Goal: Task Accomplishment & Management: Manage account settings

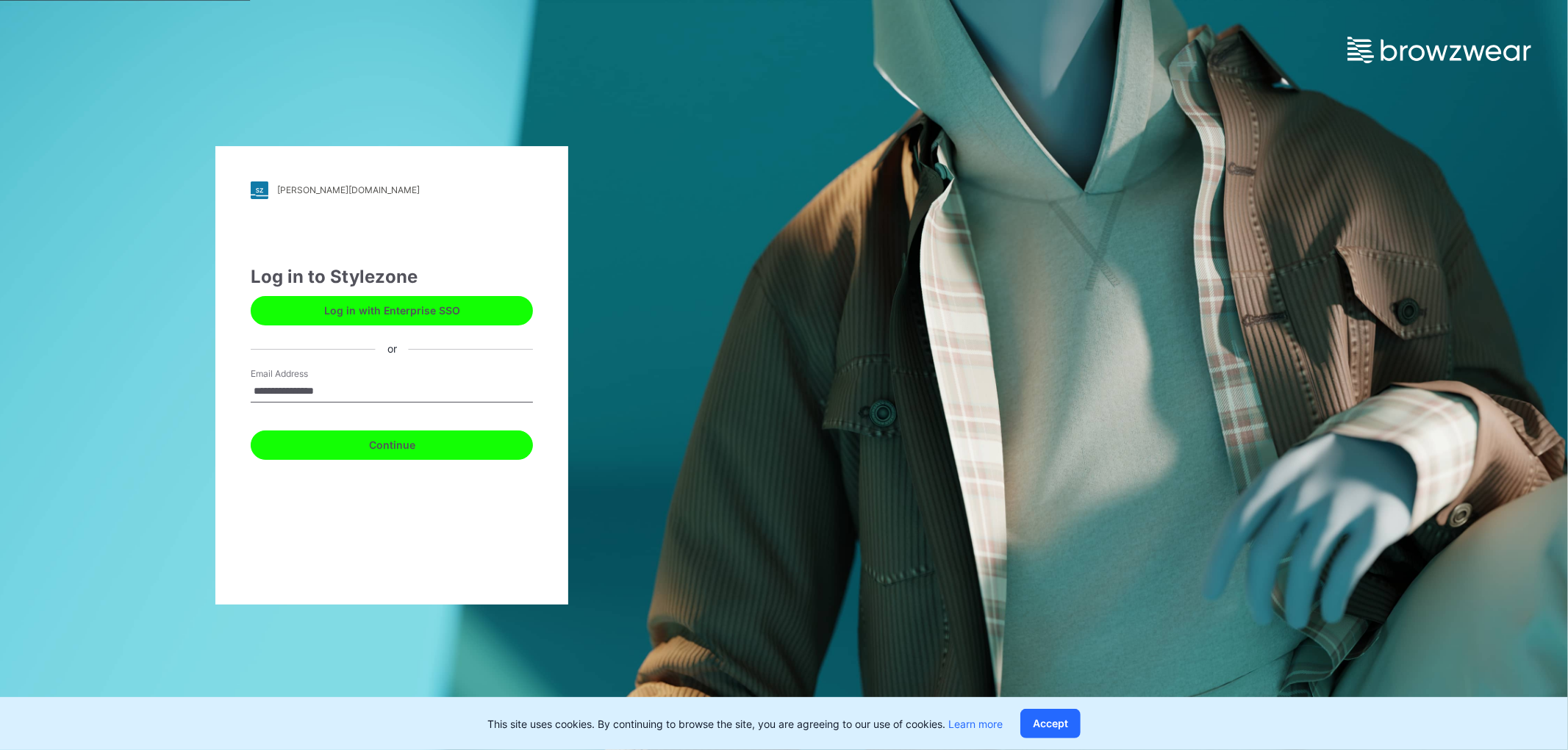
click at [353, 438] on button "Continue" at bounding box center [391, 445] width 282 height 29
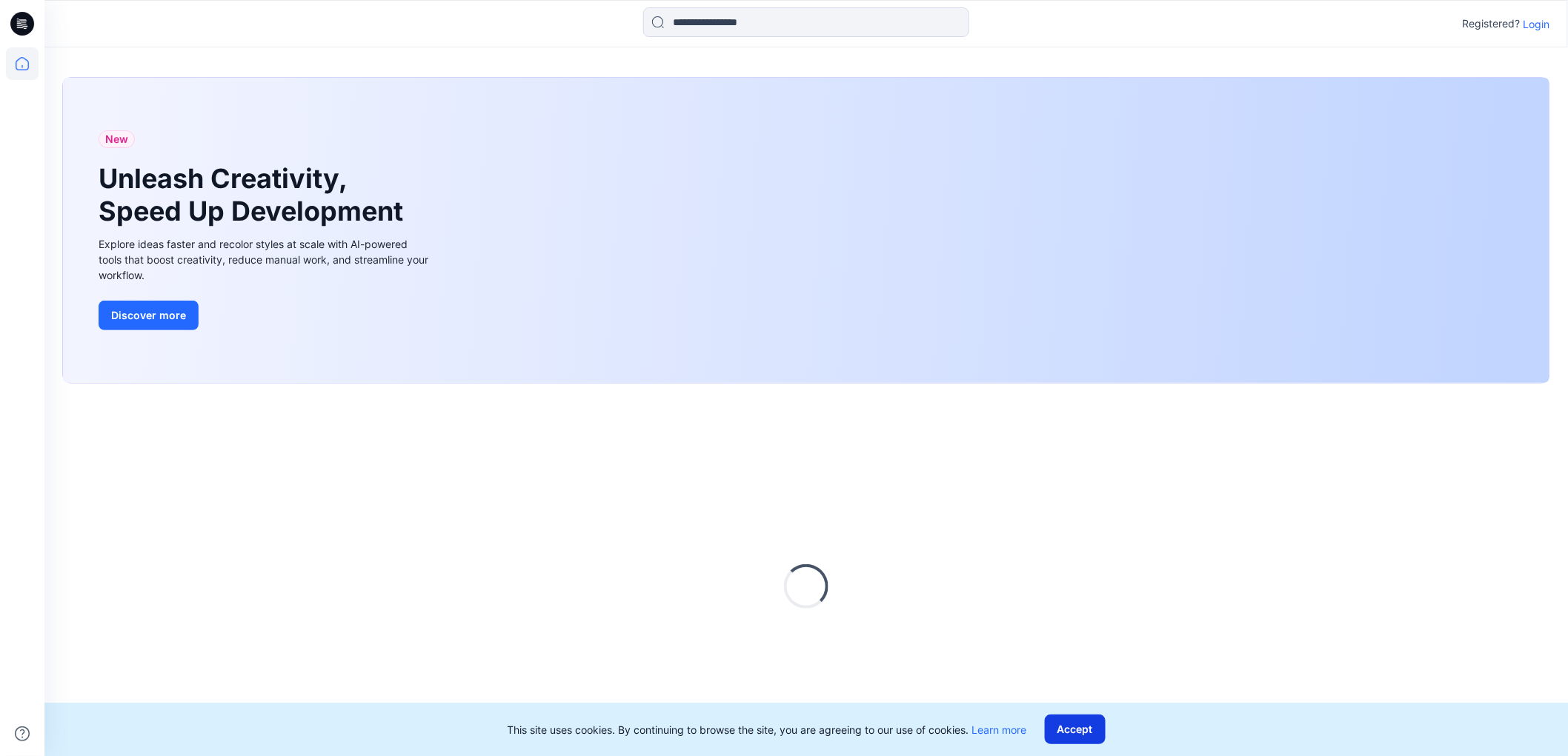
click at [1064, 721] on button "Accept" at bounding box center [1075, 729] width 61 height 29
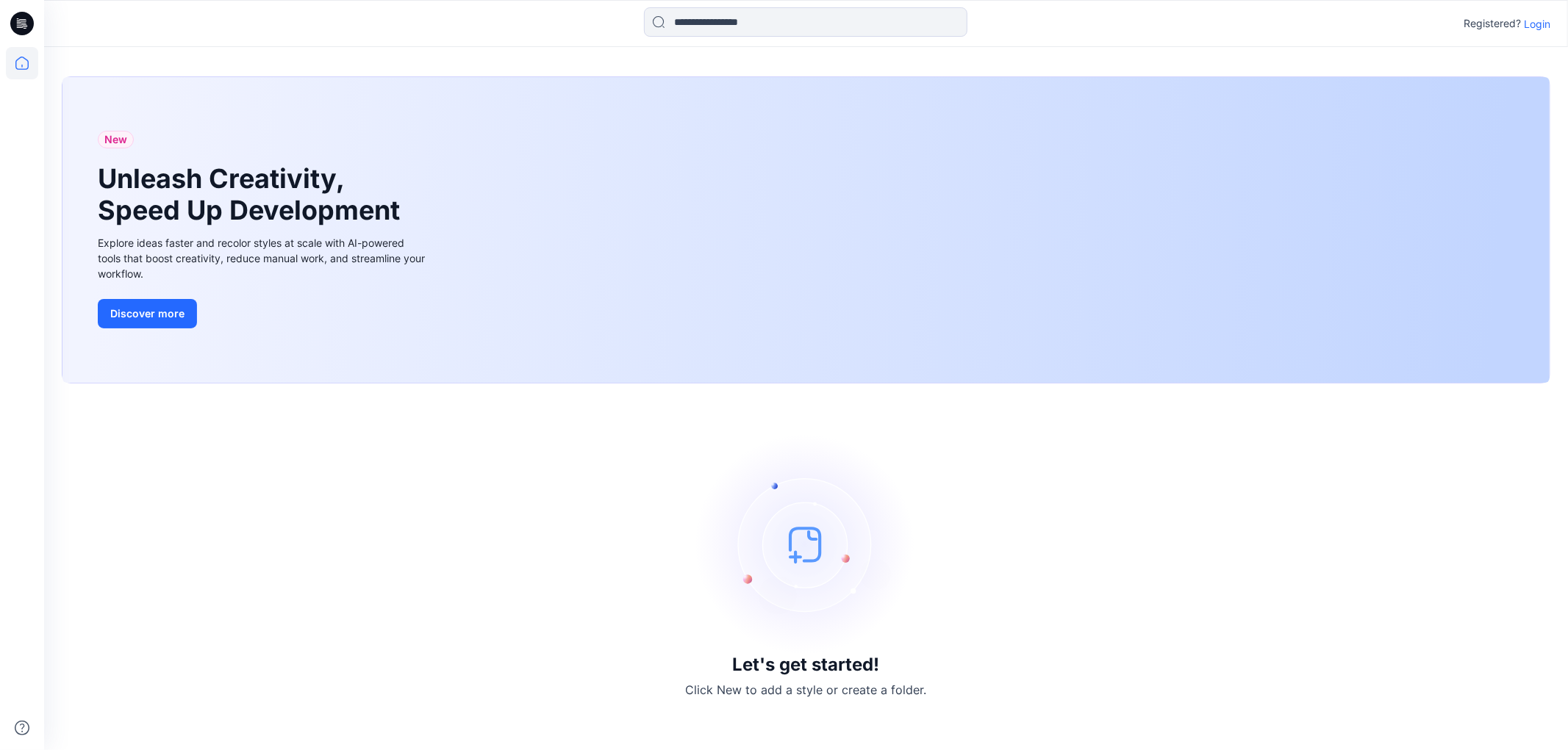
click at [1505, 20] on p "Registered?" at bounding box center [1492, 23] width 58 height 18
click at [1530, 17] on p "Login" at bounding box center [1537, 24] width 26 height 16
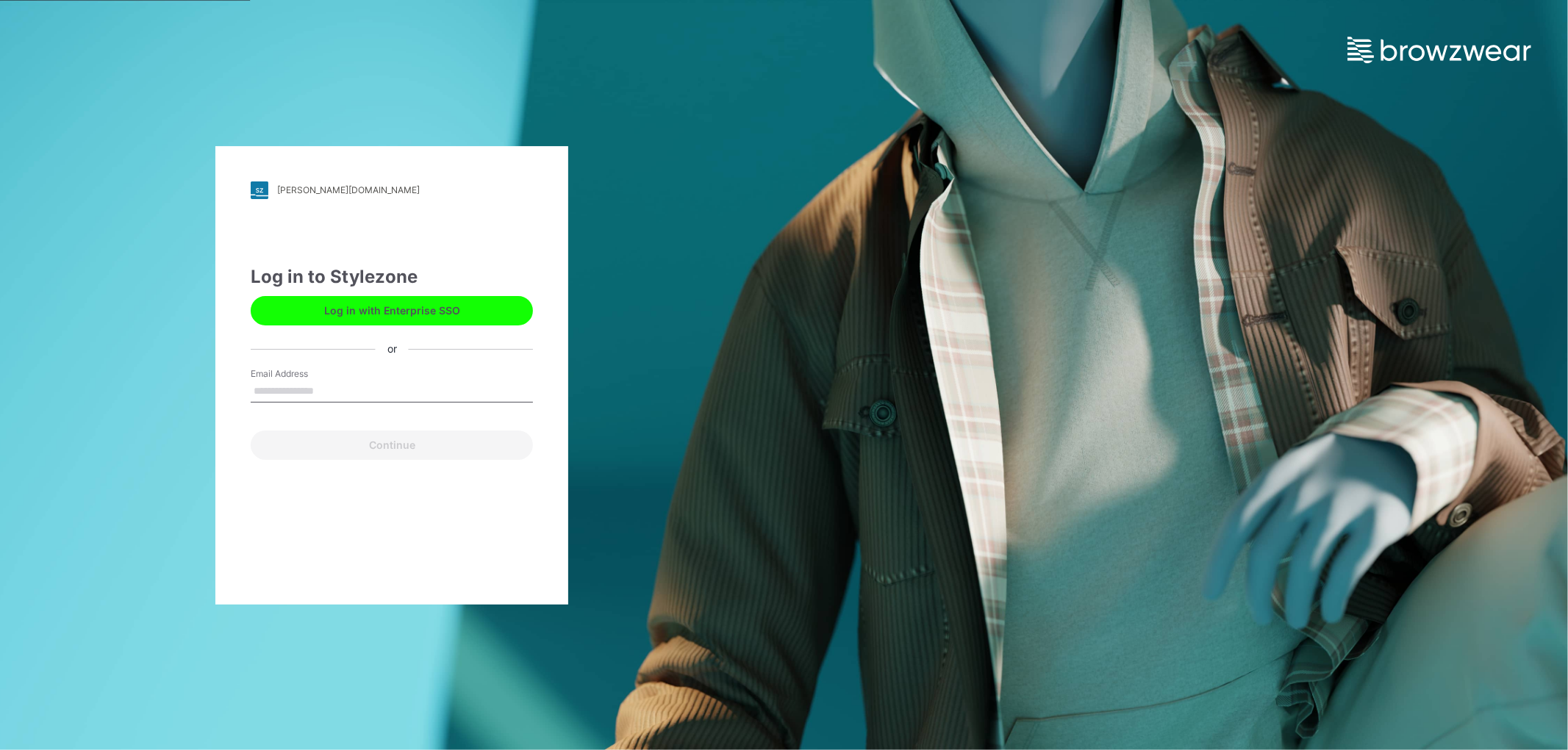
type input "**********"
click at [343, 447] on button "Continue" at bounding box center [391, 445] width 282 height 29
click at [366, 434] on button "Continue" at bounding box center [391, 445] width 282 height 29
click at [451, 394] on input "**********" at bounding box center [391, 391] width 282 height 22
click at [398, 414] on form "**********" at bounding box center [391, 414] width 282 height 93
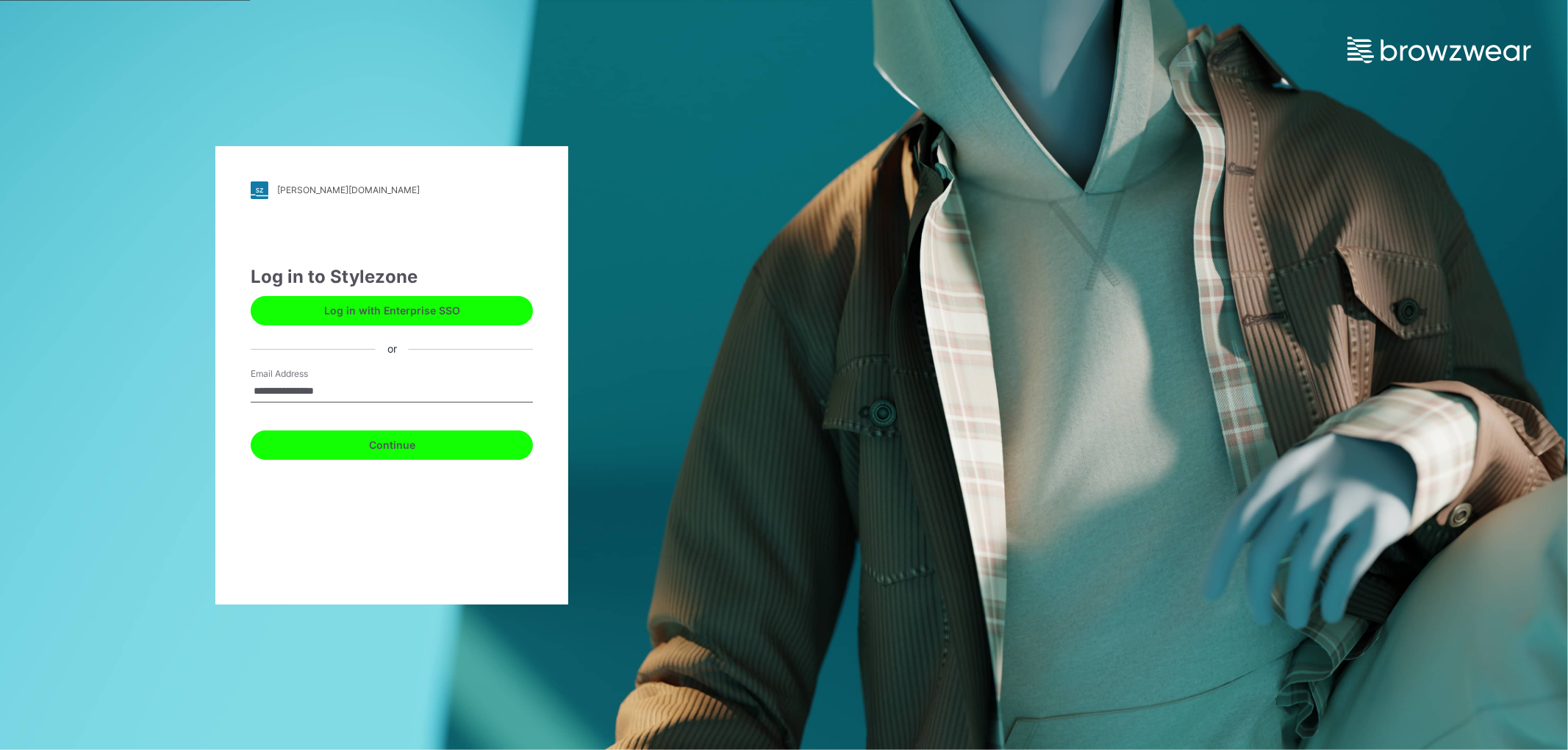
click at [413, 452] on button "Continue" at bounding box center [391, 445] width 282 height 29
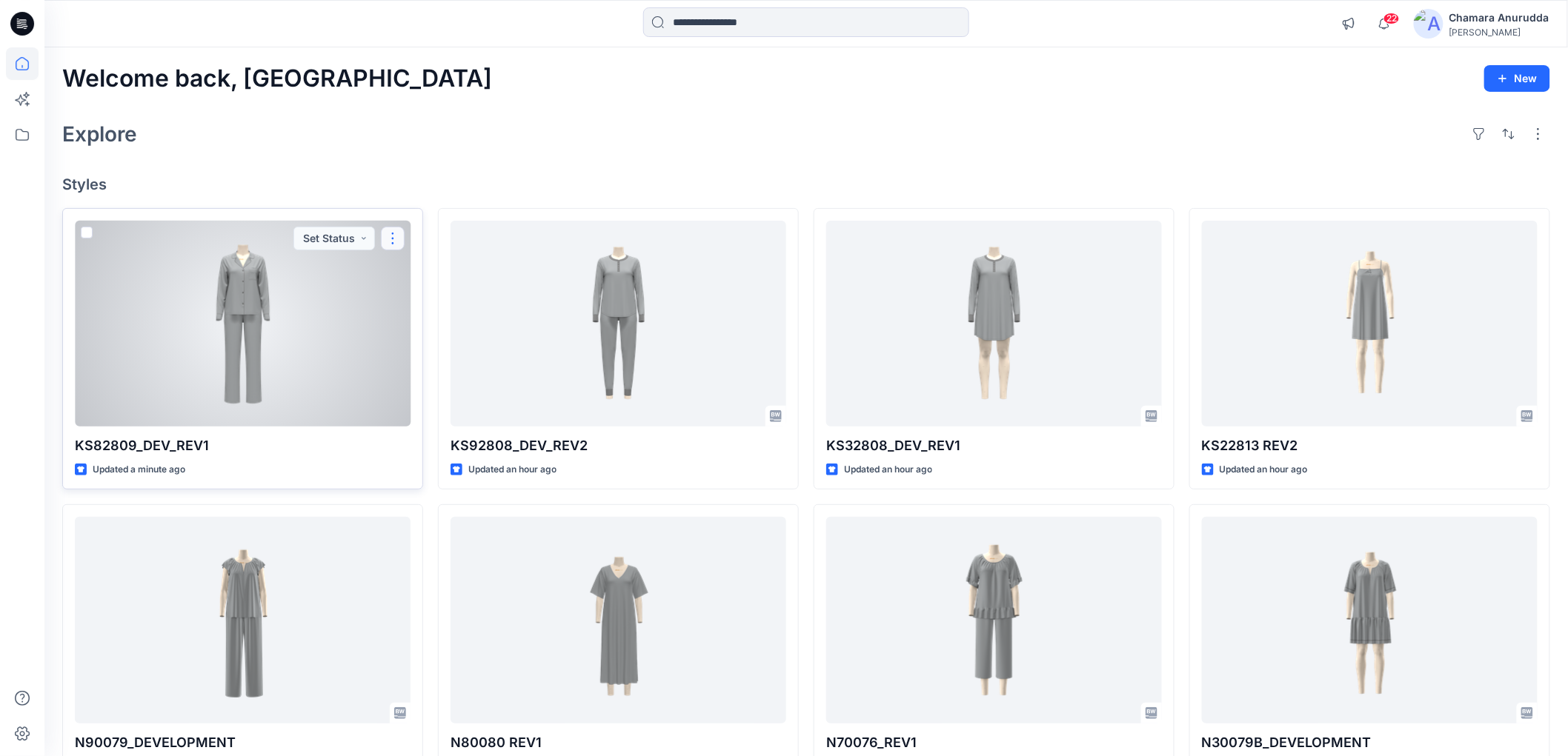
click at [401, 238] on button "button" at bounding box center [392, 239] width 24 height 24
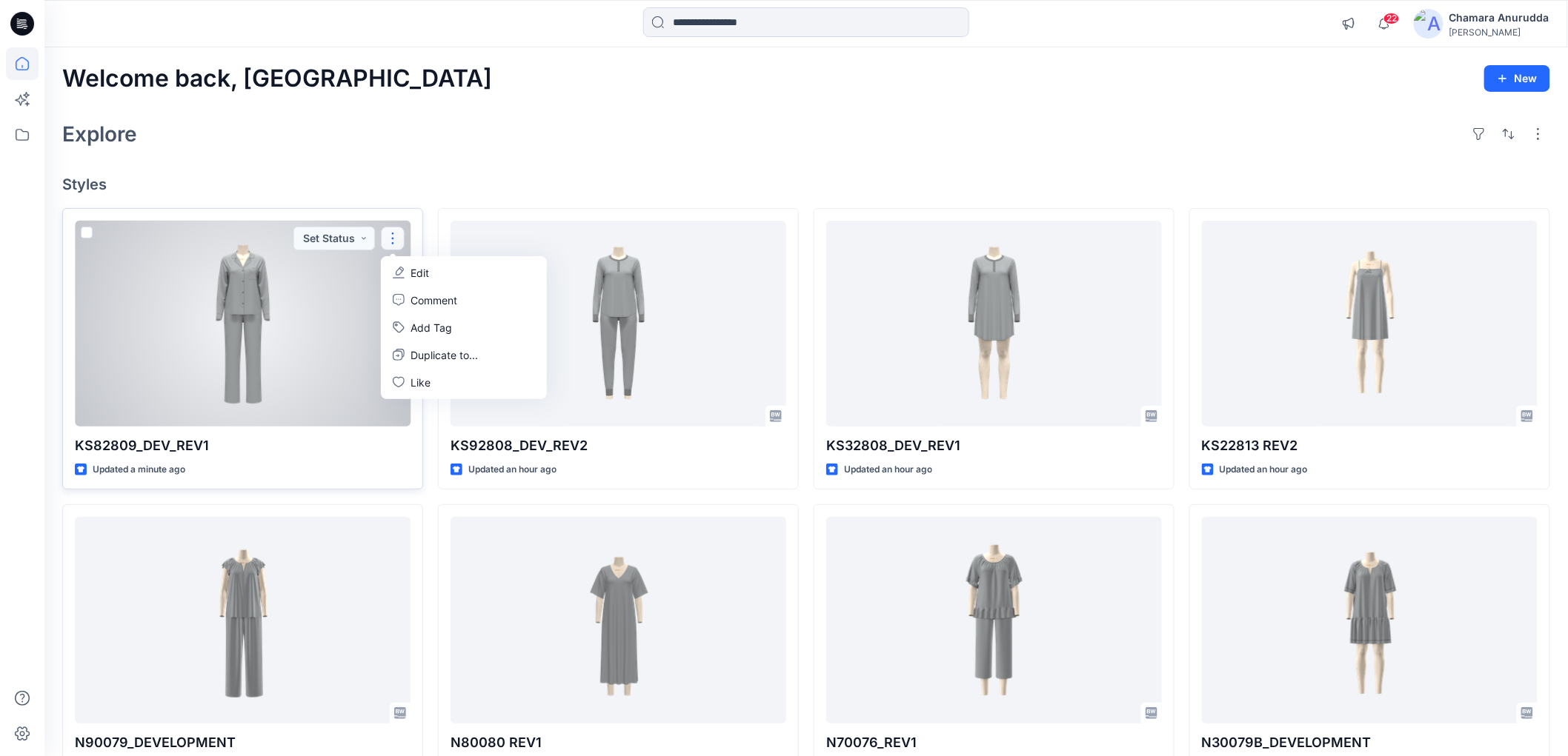
click at [417, 266] on p "Edit" at bounding box center [419, 273] width 19 height 16
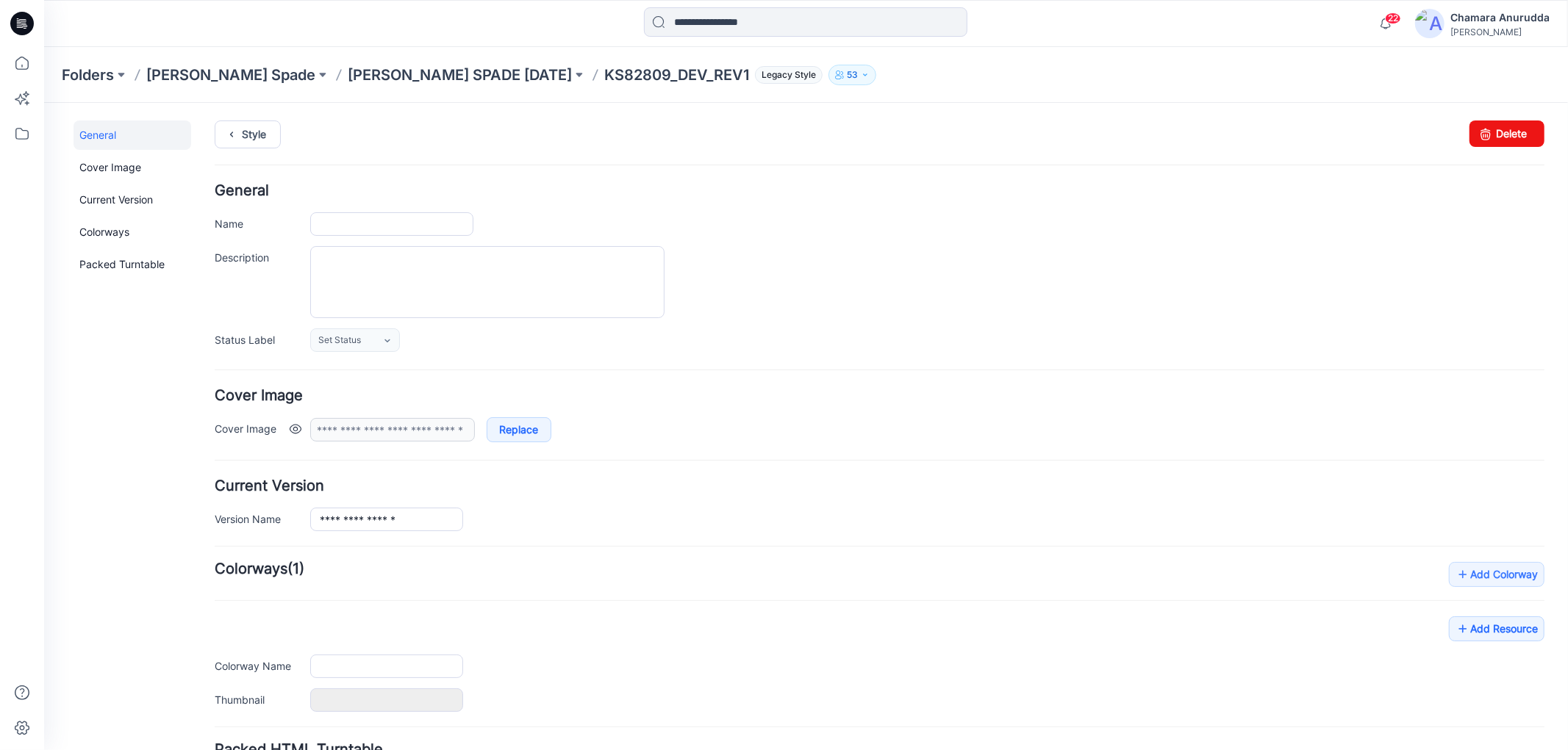
type input "**********"
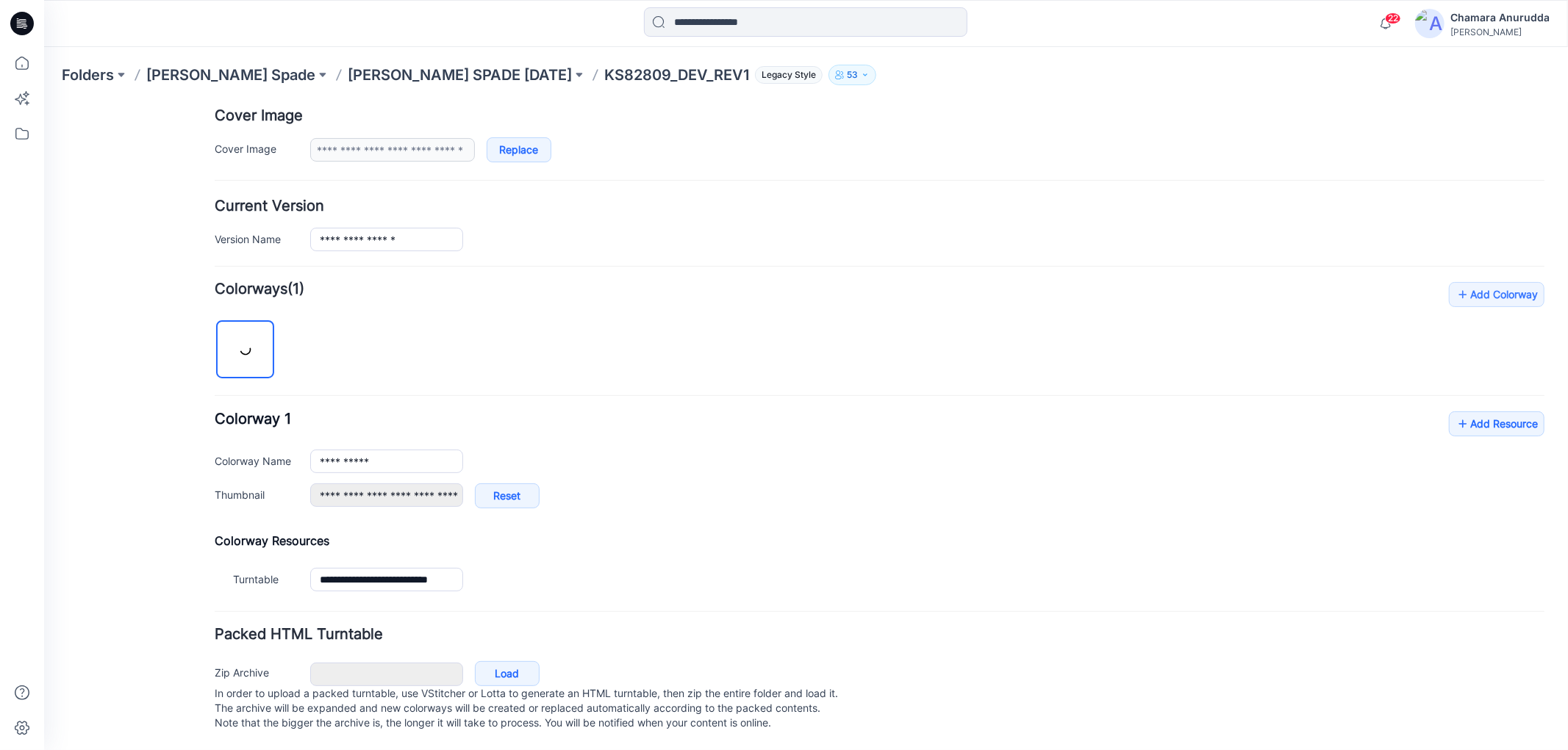
scroll to position [296, 0]
click at [1462, 411] on link "Add Resource" at bounding box center [1496, 423] width 96 height 25
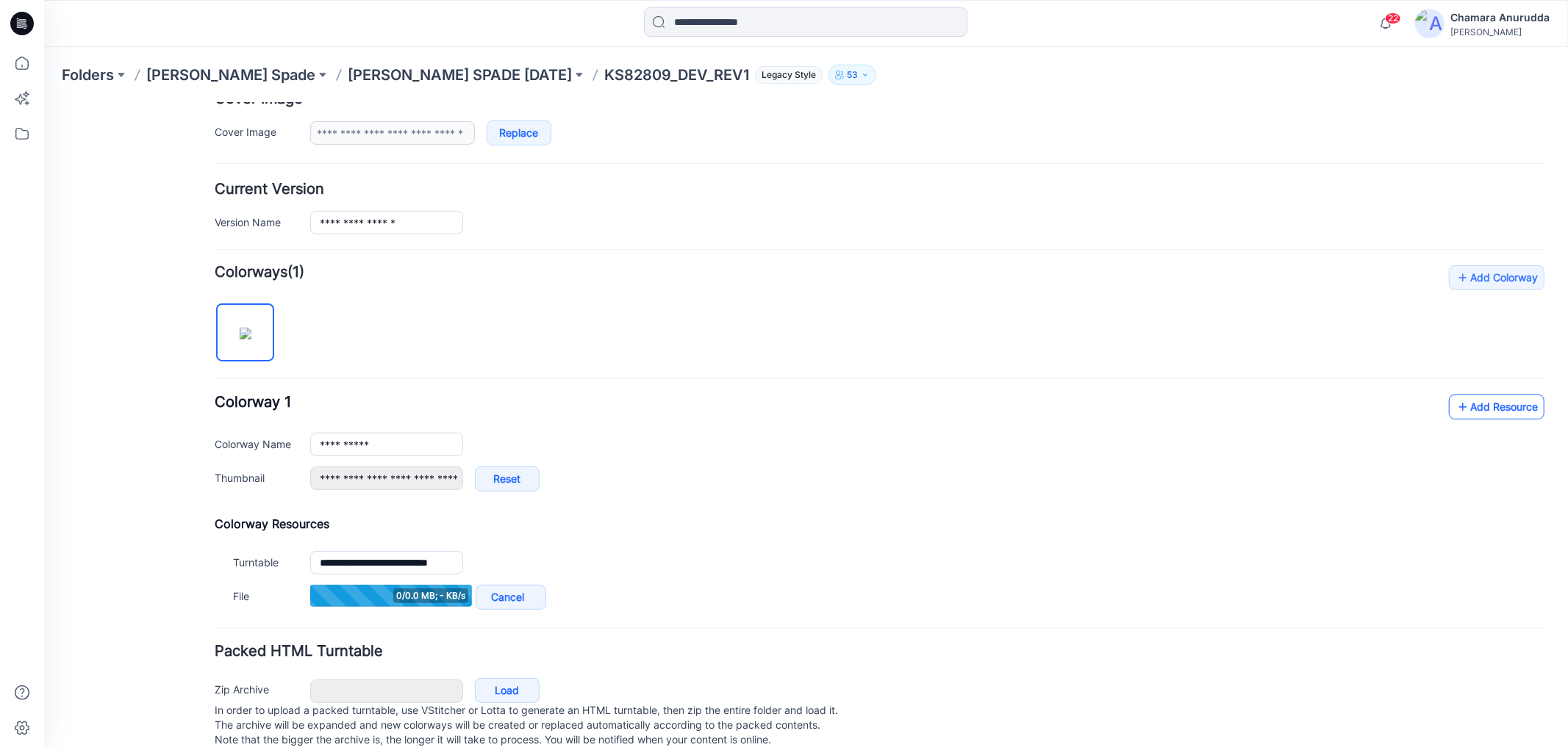
click at [1464, 404] on link "Add Resource" at bounding box center [1496, 407] width 96 height 25
click at [1471, 398] on link "Add Resource" at bounding box center [1496, 407] width 96 height 25
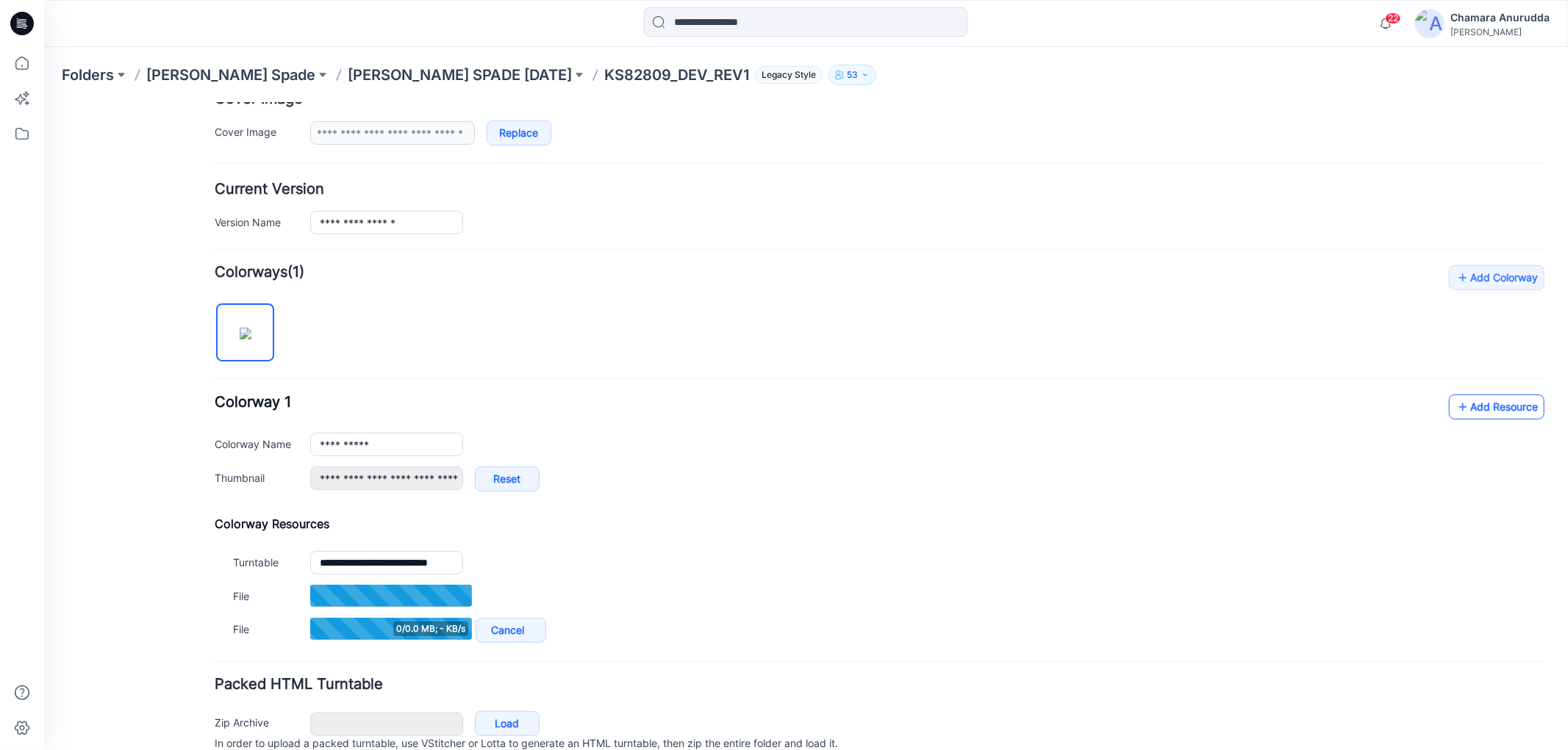
click at [1471, 410] on link "Add Resource" at bounding box center [1496, 407] width 96 height 25
click at [1486, 399] on link "Add Resource" at bounding box center [1496, 407] width 96 height 25
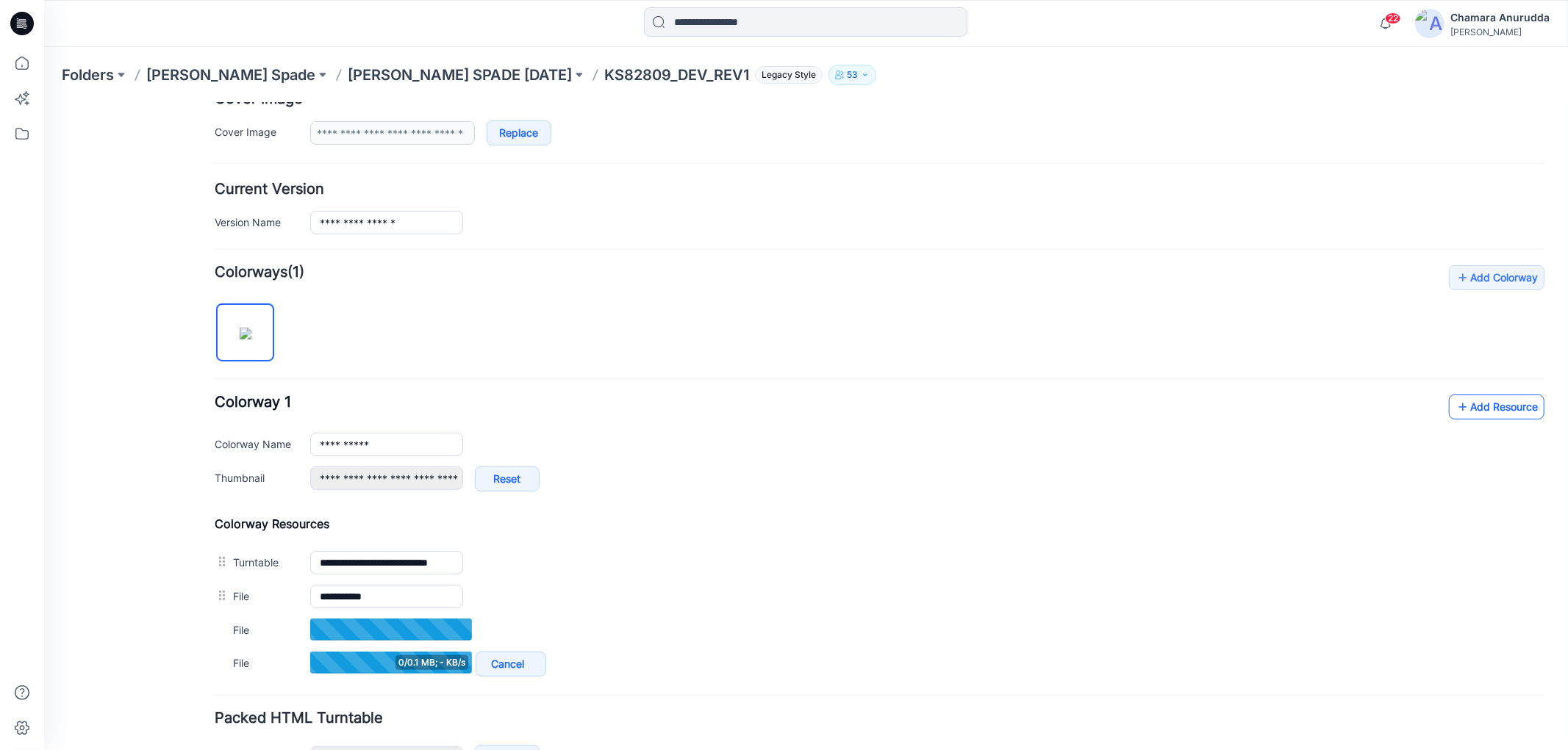
click at [1470, 415] on link "Add Resource" at bounding box center [1496, 407] width 96 height 25
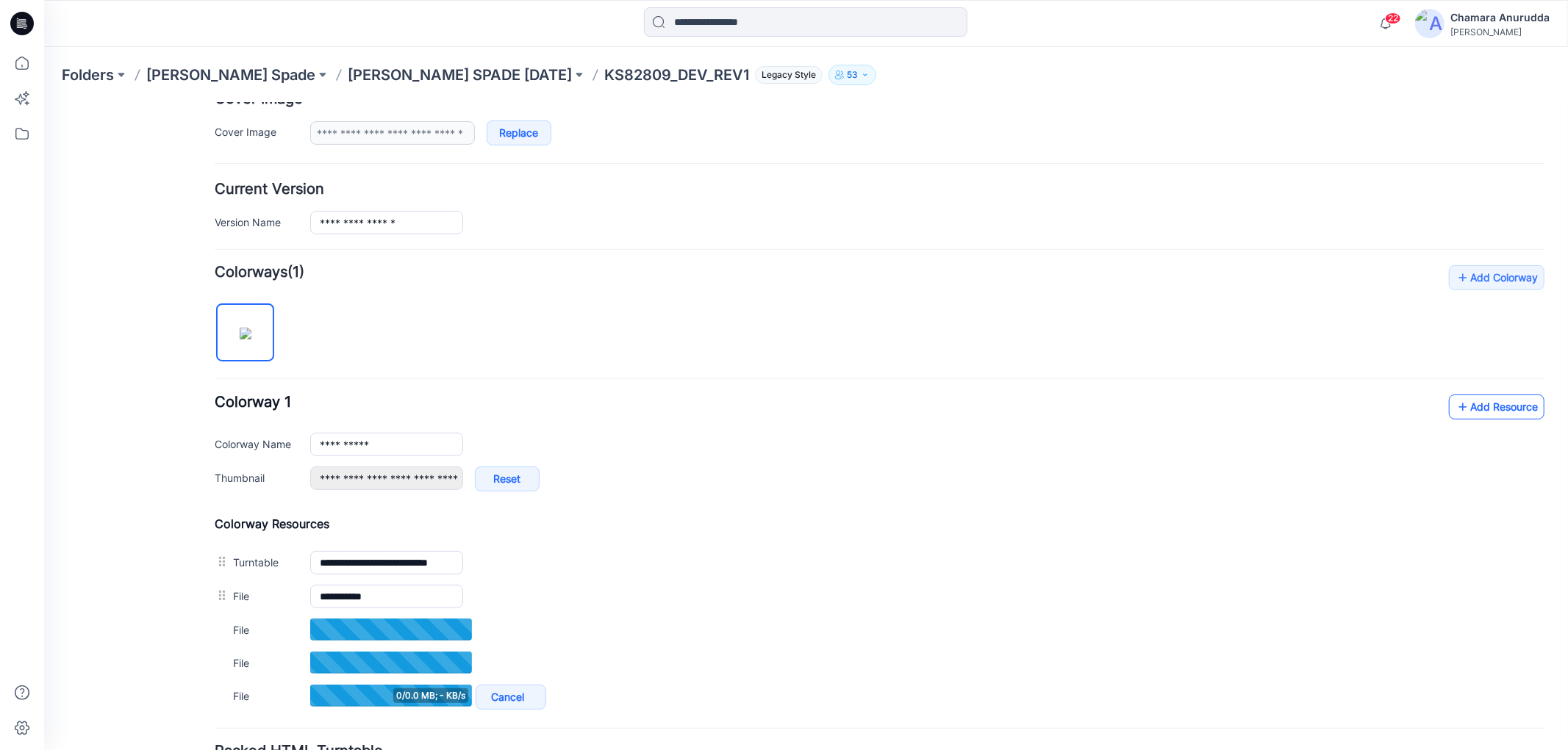
click at [1518, 414] on link "Add Resource" at bounding box center [1496, 407] width 96 height 25
click at [1474, 404] on link "Add Resource" at bounding box center [1496, 407] width 96 height 25
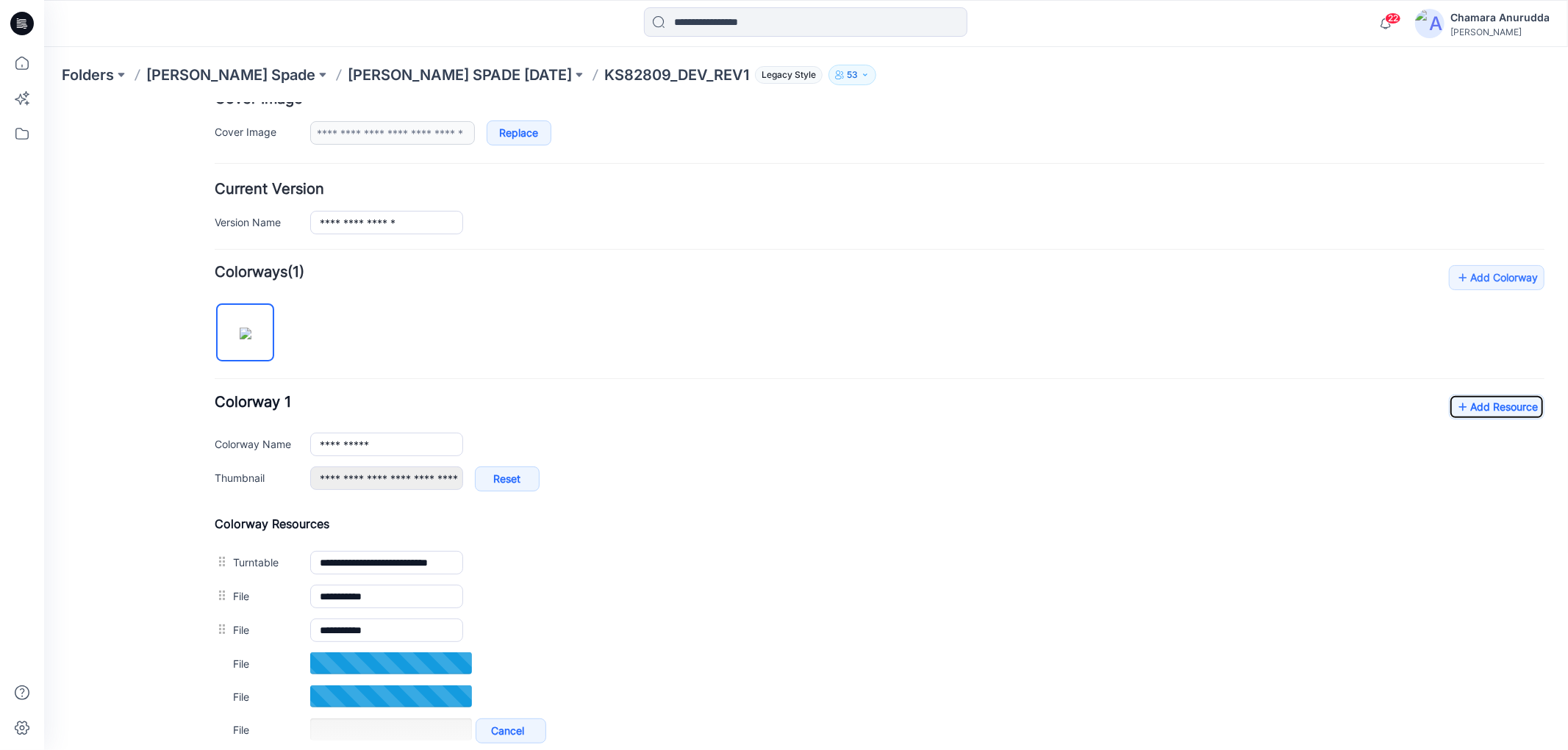
scroll to position [378, 0]
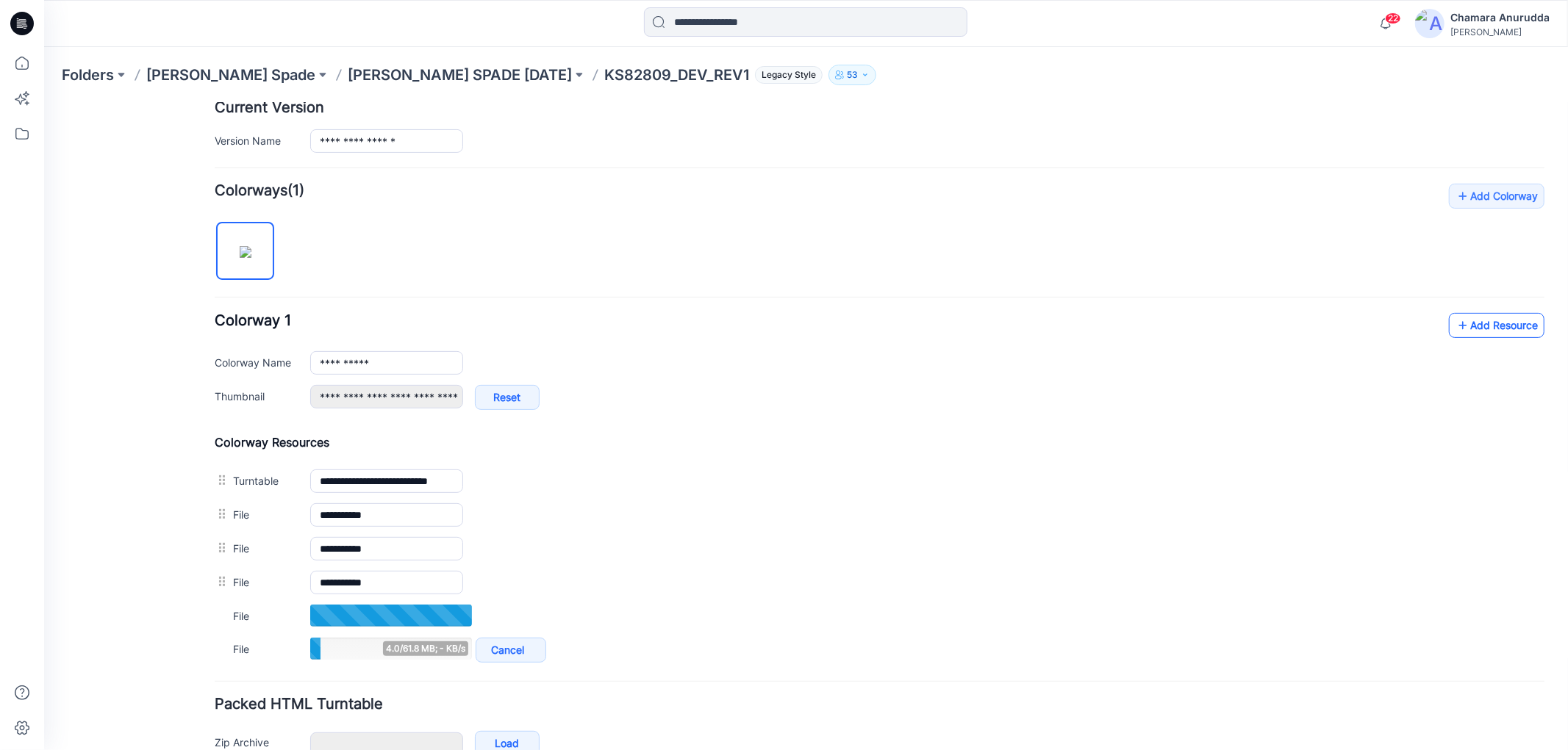
click at [1471, 320] on link "Add Resource" at bounding box center [1496, 325] width 96 height 25
click at [1473, 346] on div "**********" at bounding box center [878, 368] width 1330 height 112
click at [1467, 336] on link "Add Resource" at bounding box center [1496, 325] width 96 height 25
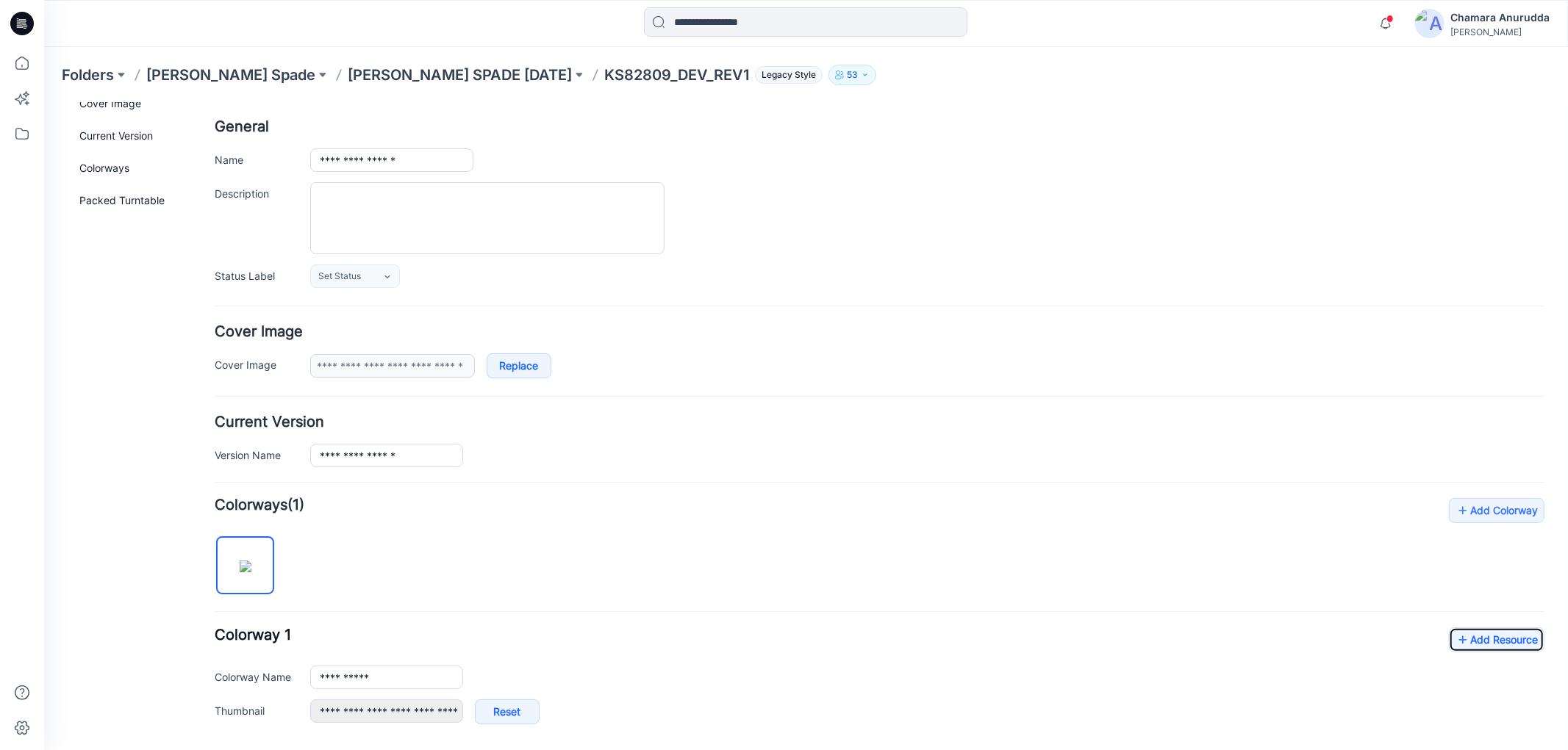
scroll to position [0, 0]
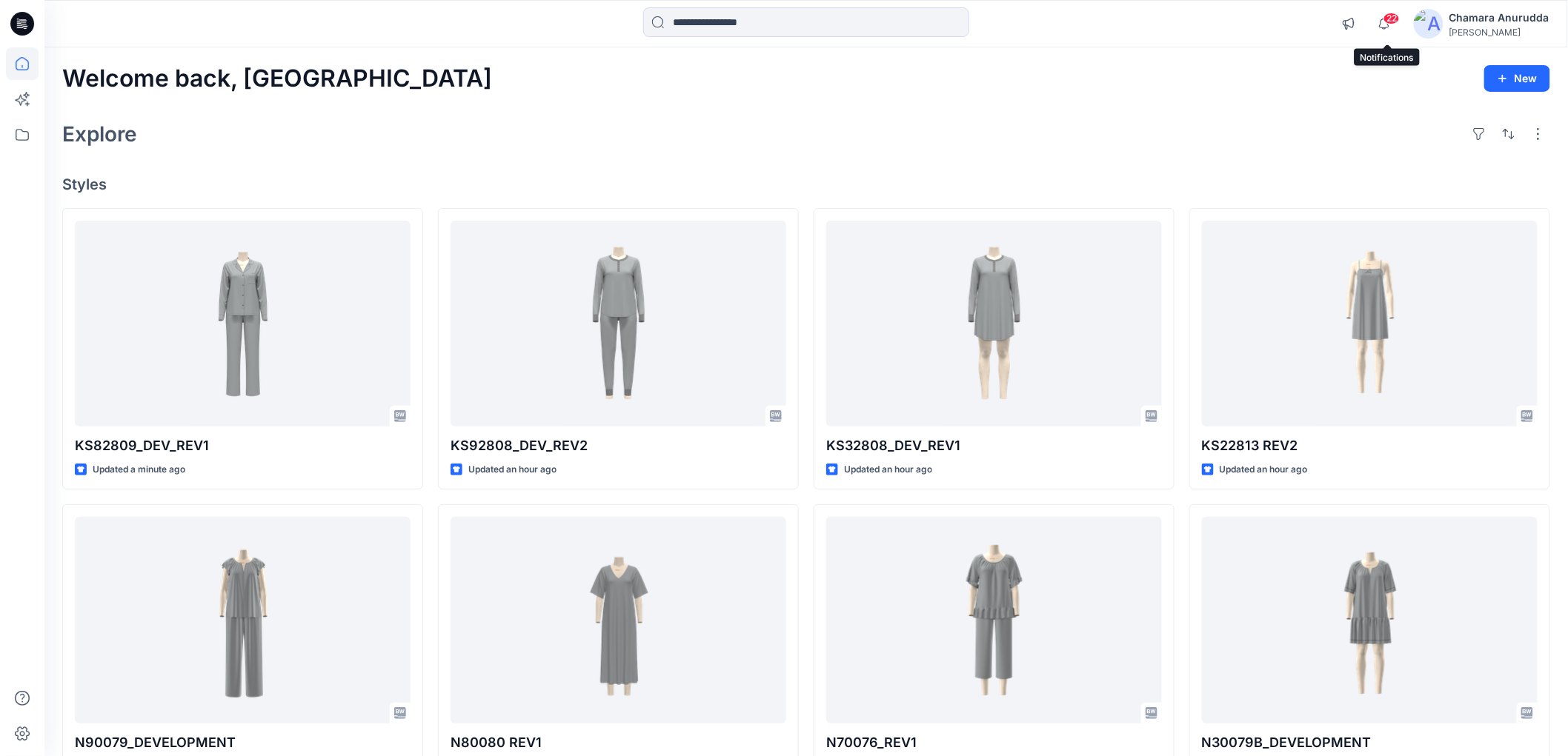
click at [1396, 21] on span "22" at bounding box center [1391, 19] width 17 height 12
click at [539, 65] on div "Welcome back, Chamara New" at bounding box center [806, 79] width 1488 height 28
